Goal: Task Accomplishment & Management: Manage account settings

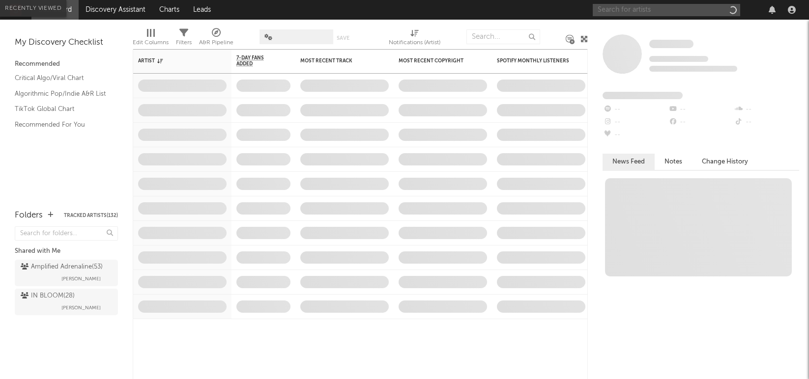
click at [622, 9] on input "text" at bounding box center [665, 10] width 147 height 12
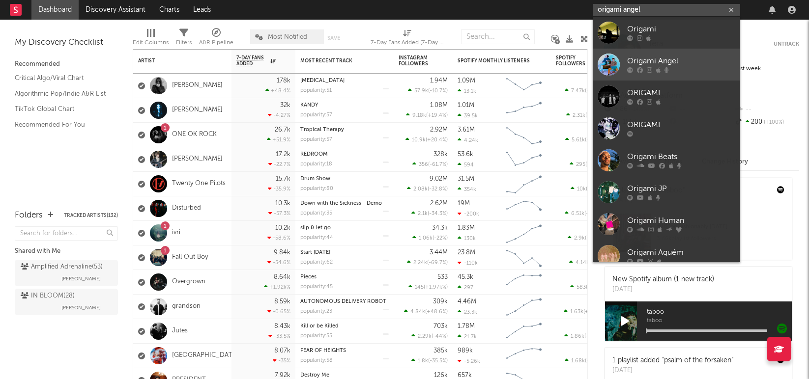
type input "origami angel"
click at [676, 60] on div "Origami Angel" at bounding box center [681, 62] width 108 height 12
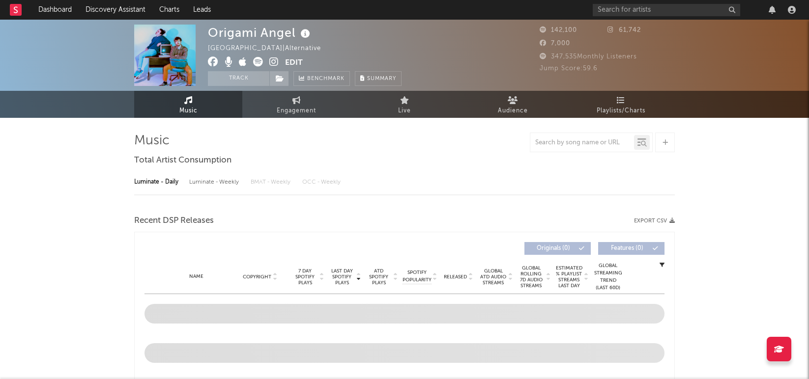
select select "6m"
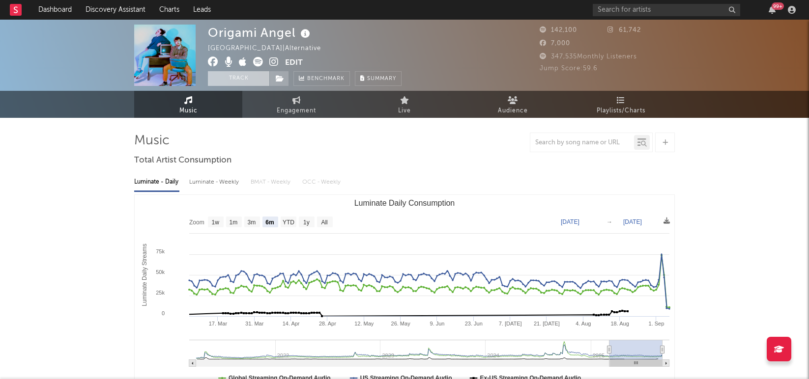
click at [227, 76] on button "Track" at bounding box center [238, 78] width 61 height 15
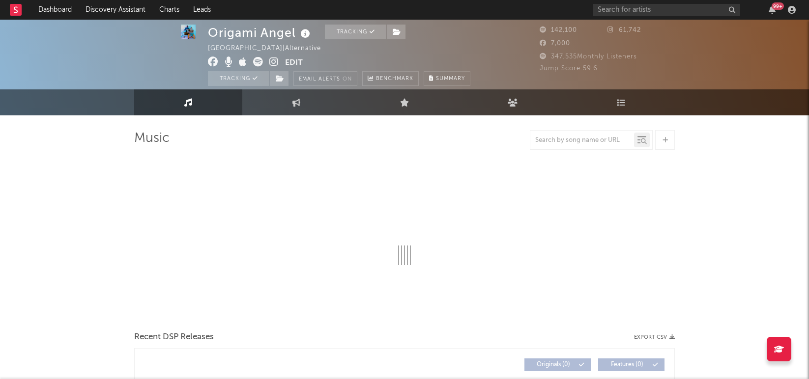
select select "6m"
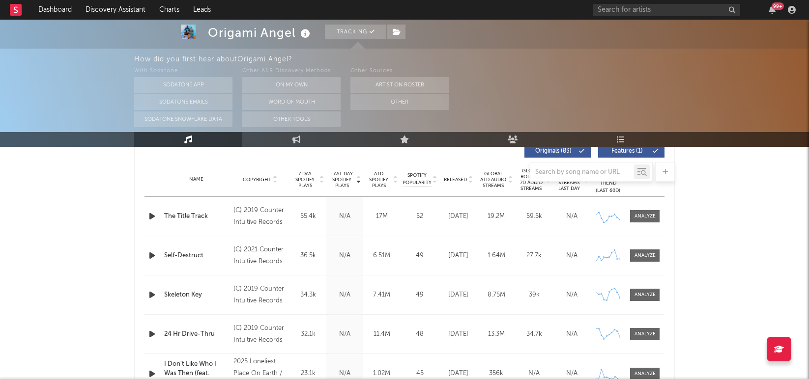
scroll to position [390, 0]
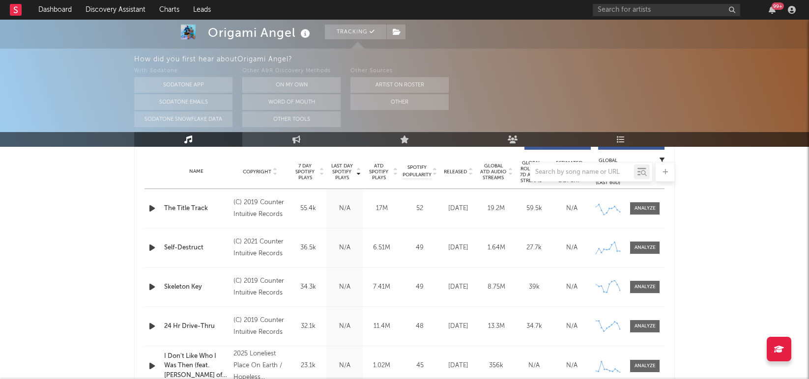
click at [259, 169] on div at bounding box center [404, 172] width 540 height 20
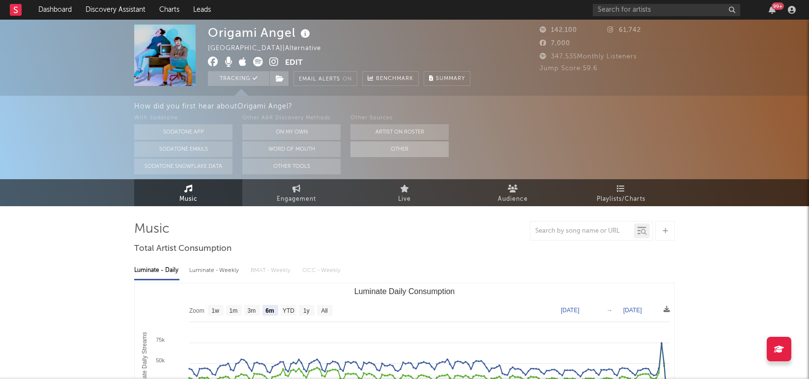
scroll to position [0, 0]
click at [315, 146] on button "Word Of Mouth" at bounding box center [291, 149] width 98 height 16
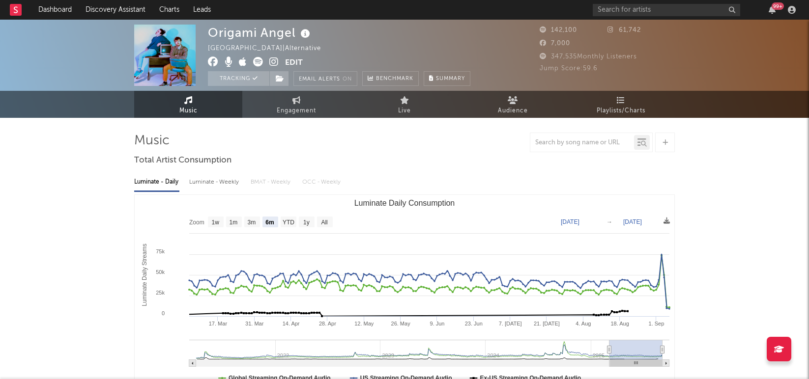
click at [273, 62] on icon at bounding box center [273, 62] width 9 height 10
click at [293, 60] on button "Edit" at bounding box center [294, 63] width 18 height 12
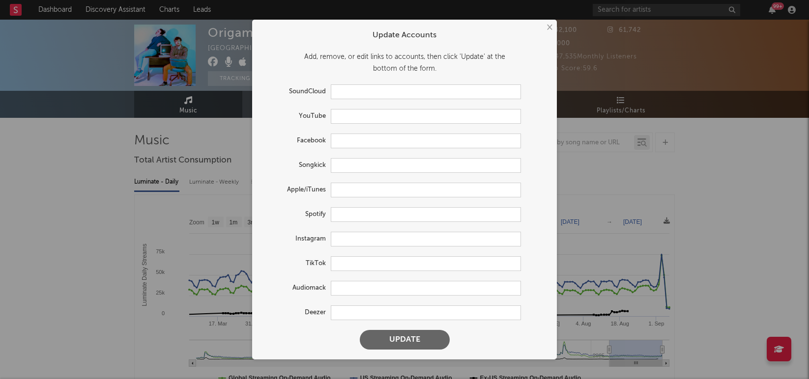
type input "[URL][DOMAIN_NAME]"
type input "[URL][DOMAIN_NAME][DOMAIN_NAME]"
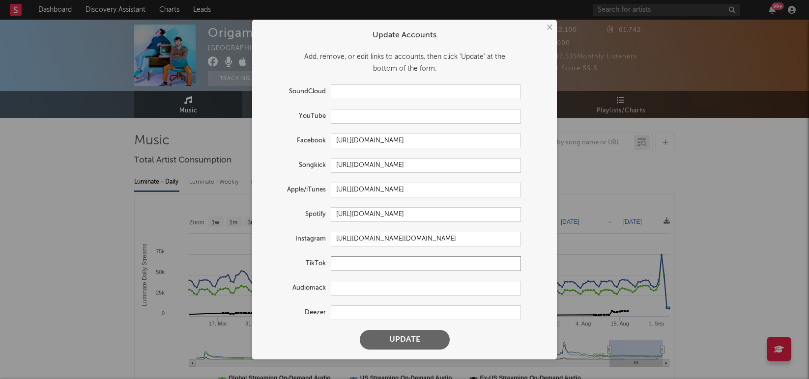
click at [361, 265] on input "text" at bounding box center [426, 263] width 190 height 15
paste input "[URL][DOMAIN_NAME]"
type input "[URL][DOMAIN_NAME]"
click at [414, 343] on button "Update" at bounding box center [405, 340] width 90 height 20
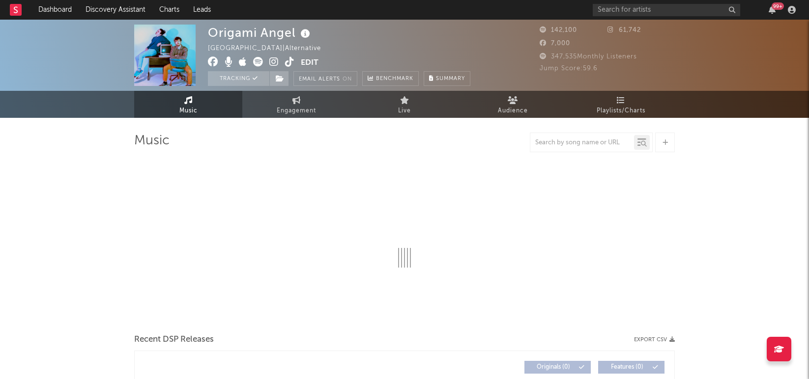
select select "6m"
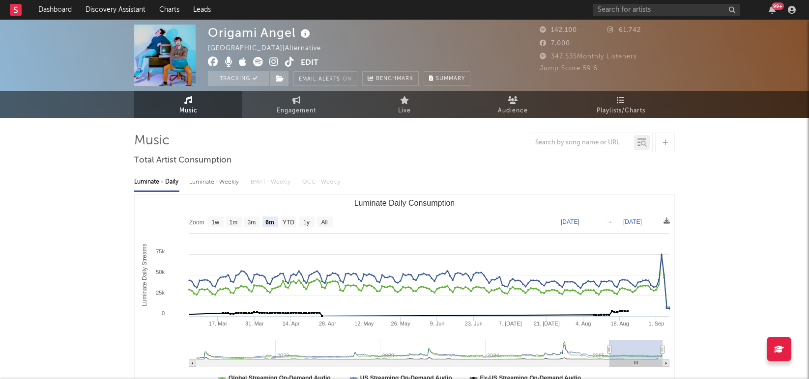
click at [316, 61] on button "Edit" at bounding box center [310, 63] width 18 height 12
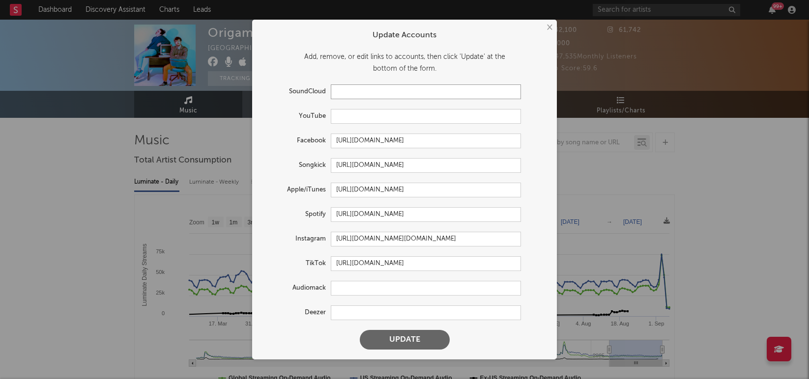
click at [349, 92] on input "text" at bounding box center [426, 91] width 190 height 15
paste input "[URL][DOMAIN_NAME]"
type input "[URL][DOMAIN_NAME]"
click at [367, 114] on input "text" at bounding box center [426, 116] width 190 height 15
paste input "[URL][DOMAIN_NAME]"
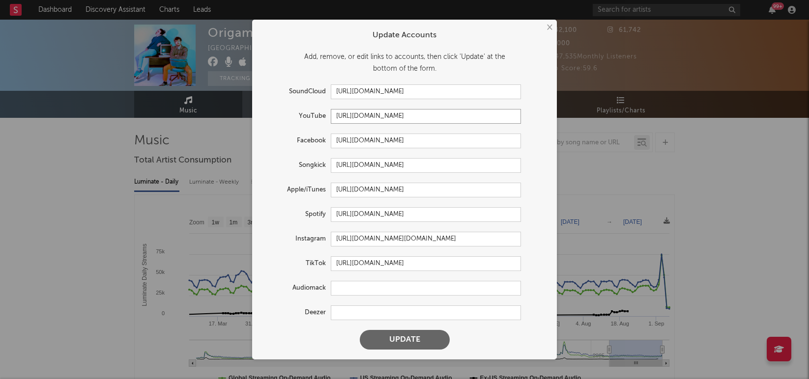
type input "[URL][DOMAIN_NAME]"
click at [414, 337] on button "Update" at bounding box center [405, 340] width 90 height 20
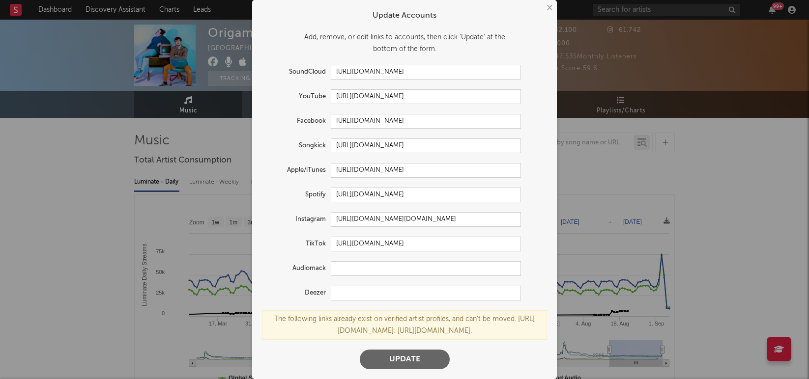
click at [446, 87] on form "Update Accounts Add, remove, or edit links to accounts, then click 'Update' at …" at bounding box center [404, 189] width 295 height 369
click at [436, 94] on input "[URL][DOMAIN_NAME]" at bounding box center [426, 96] width 190 height 15
drag, startPoint x: 381, startPoint y: 95, endPoint x: 487, endPoint y: 93, distance: 106.1
click at [563, 91] on div "× Update Accounts Add, remove, or edit links to accounts, then click 'Update' a…" at bounding box center [404, 189] width 809 height 379
drag, startPoint x: 461, startPoint y: 93, endPoint x: 553, endPoint y: 94, distance: 91.4
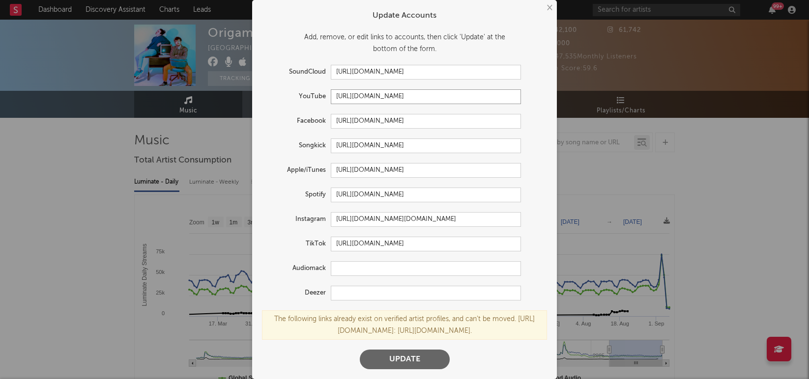
click at [553, 94] on div "× Update Accounts Add, remove, or edit links to accounts, then click 'Update' a…" at bounding box center [404, 189] width 305 height 379
click at [424, 246] on input "[URL][DOMAIN_NAME]" at bounding box center [426, 244] width 190 height 15
click at [406, 367] on button "Update" at bounding box center [405, 360] width 90 height 20
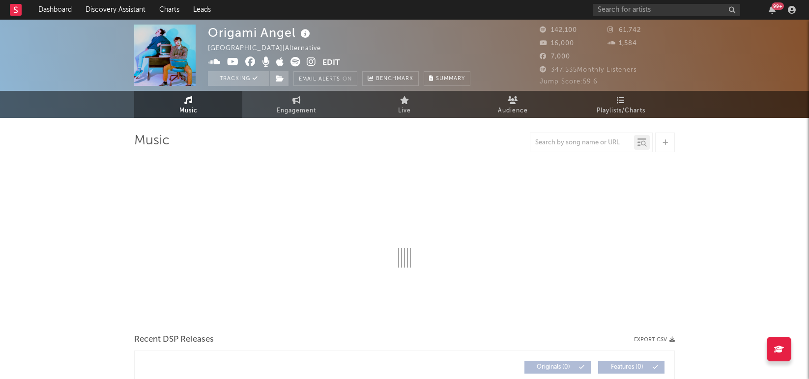
select select "6m"
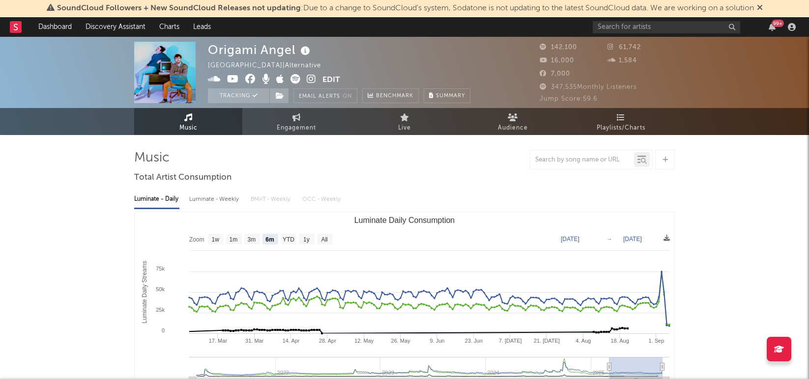
click at [767, 6] on div "SoundCloud Followers + New SoundCloud Releases not updating : Due to a change t…" at bounding box center [404, 8] width 809 height 17
click at [762, 8] on icon at bounding box center [760, 7] width 6 height 8
